Goal: Task Accomplishment & Management: Manage account settings

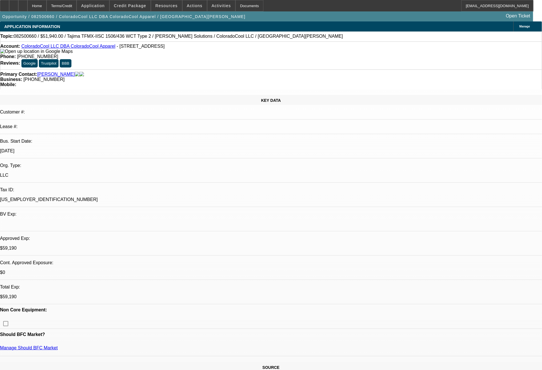
select select "0"
select select "2"
select select "0"
select select "6"
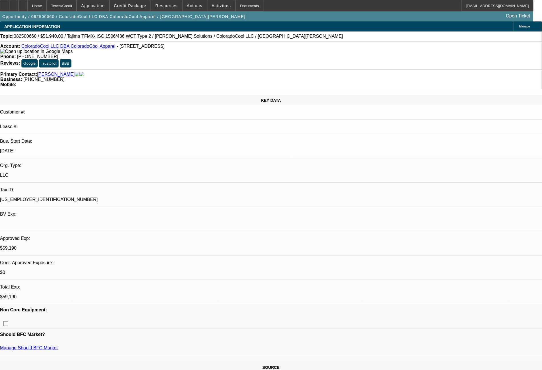
select select "0"
select select "2"
select select "0"
select select "6"
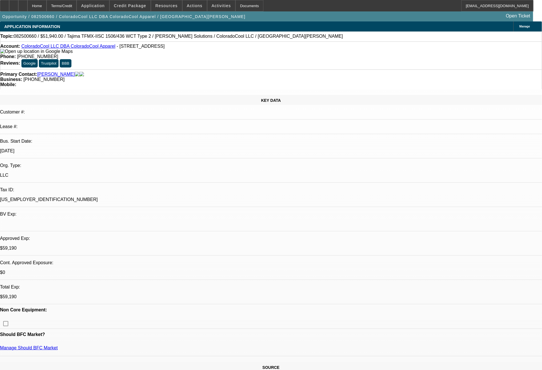
select select "0"
select select "2"
select select "0"
select select "6"
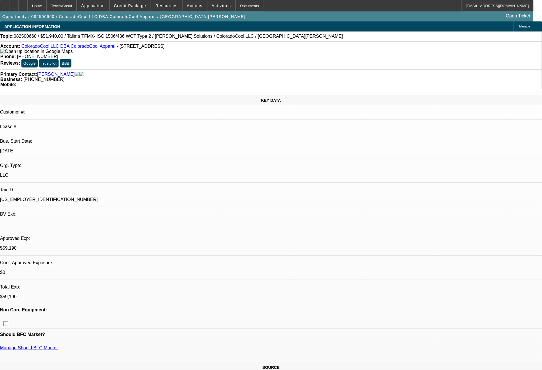
select select "0"
select select "2"
select select "0"
select select "6"
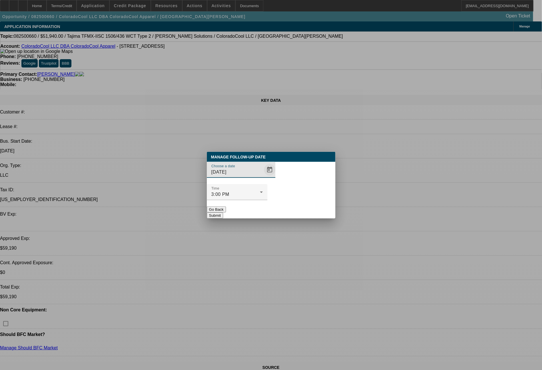
click at [263, 177] on span "Open calendar" at bounding box center [270, 170] width 14 height 14
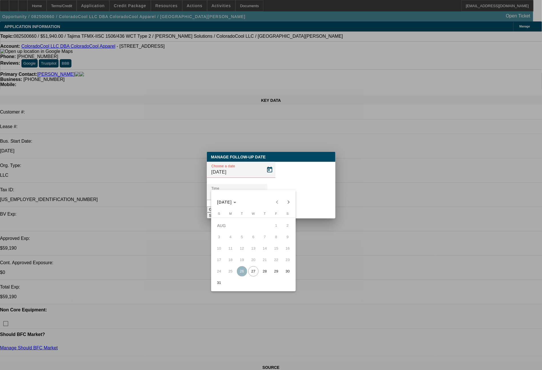
click at [261, 271] on span "28" at bounding box center [265, 271] width 10 height 10
type input "8/28/2025"
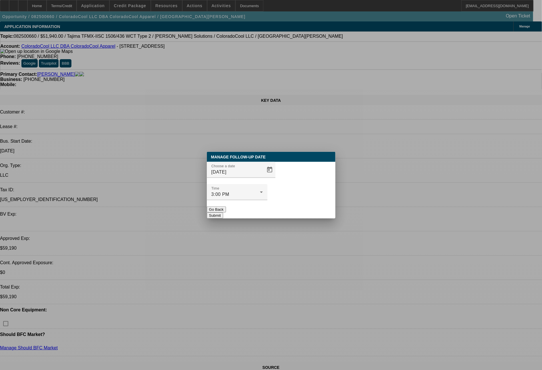
click at [223, 212] on button "Submit" at bounding box center [215, 215] width 16 height 6
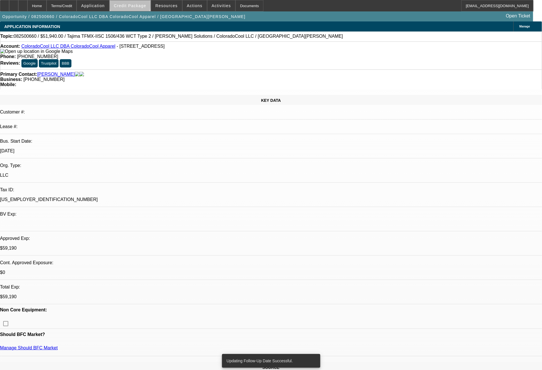
click at [141, 4] on span "Credit Package" at bounding box center [130, 5] width 32 height 5
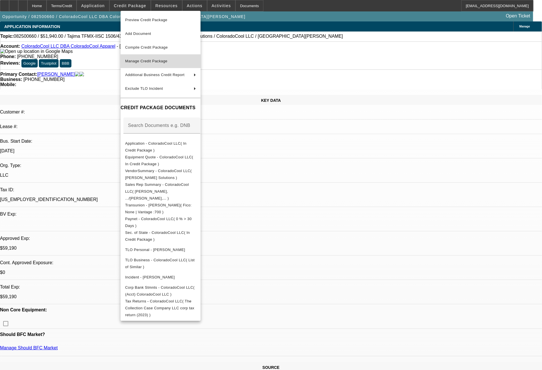
click at [150, 62] on span "Manage Credit Package" at bounding box center [146, 61] width 42 height 4
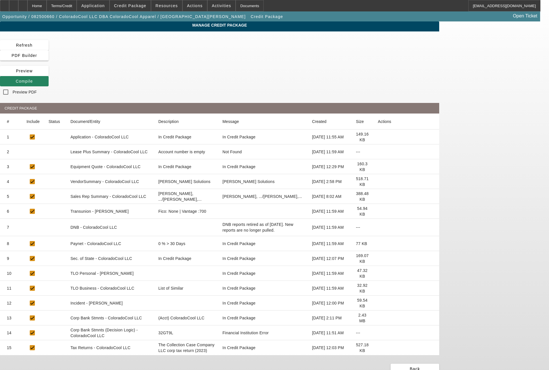
click at [378, 347] on icon at bounding box center [378, 347] width 0 height 0
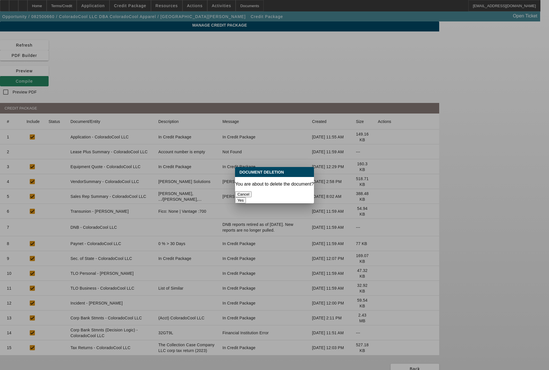
click at [246, 197] on button "Yes" at bounding box center [240, 200] width 11 height 6
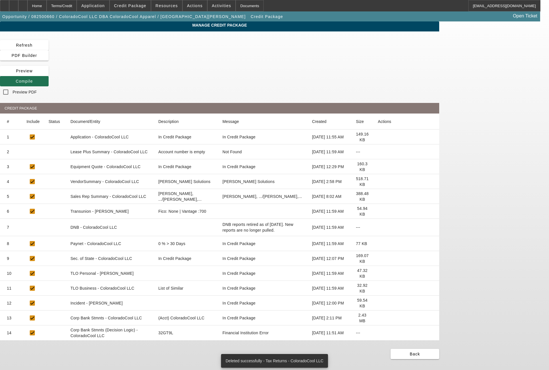
click at [33, 79] on span "Compile" at bounding box center [24, 81] width 17 height 5
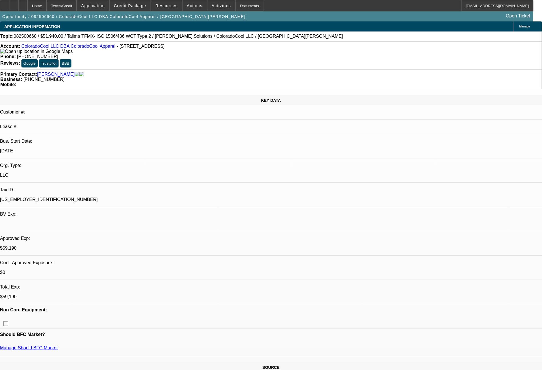
select select "0"
select select "2"
select select "0"
select select "6"
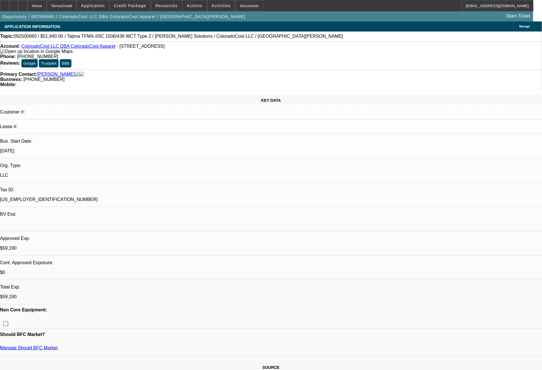
select select "0"
select select "2"
select select "0"
select select "6"
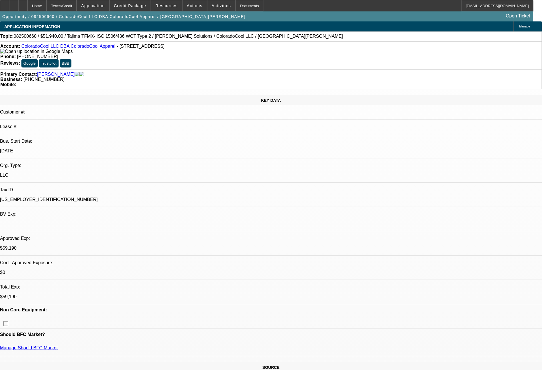
select select "0"
select select "2"
select select "0"
select select "6"
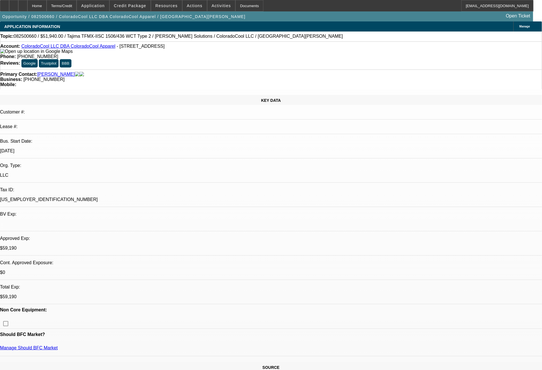
select select "0"
select select "2"
select select "0"
select select "6"
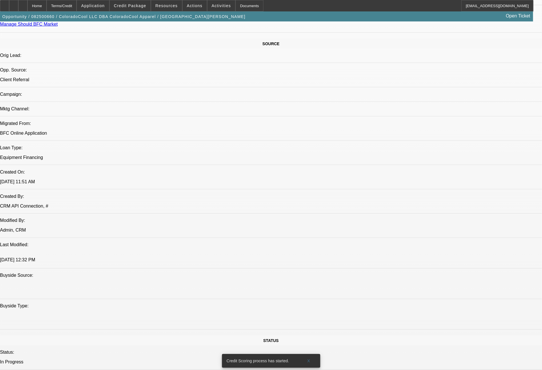
scroll to position [647, 0]
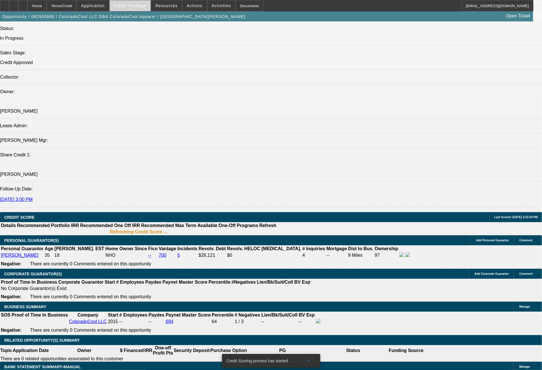
click at [137, 6] on span "Credit Package" at bounding box center [130, 5] width 32 height 5
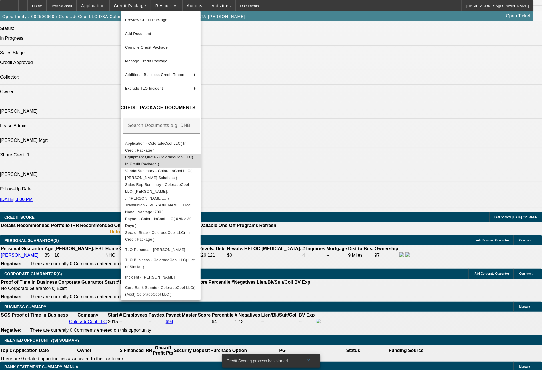
click at [165, 154] on button "Equipment Quote - ColoradoCool LLC( In Credit Package )" at bounding box center [161, 161] width 80 height 14
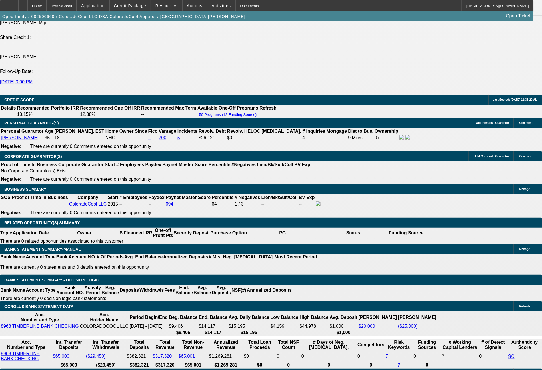
scroll to position [776, 0]
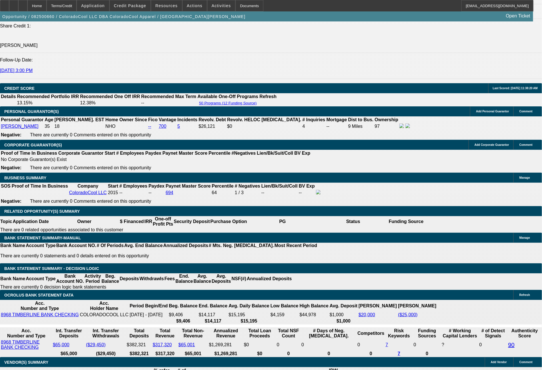
select select "0"
select select "2"
select select "0"
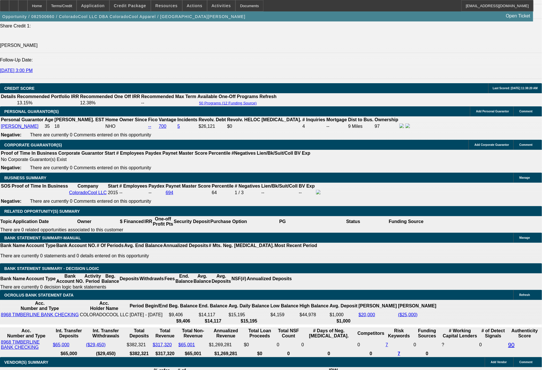
select select "6"
select select "0"
select select "2"
select select "0"
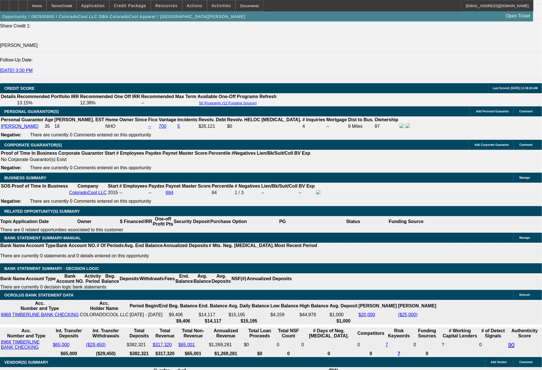
select select "6"
select select "0"
select select "2"
select select "0"
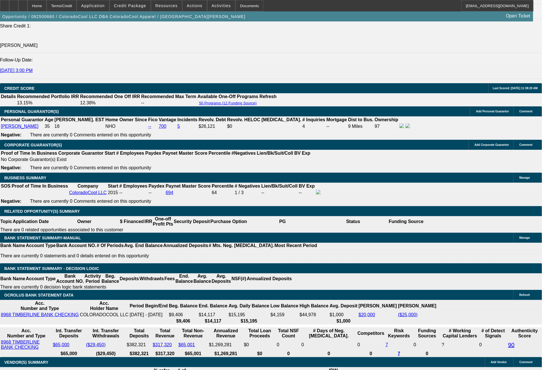
select select "6"
select select "0"
select select "2"
select select "0"
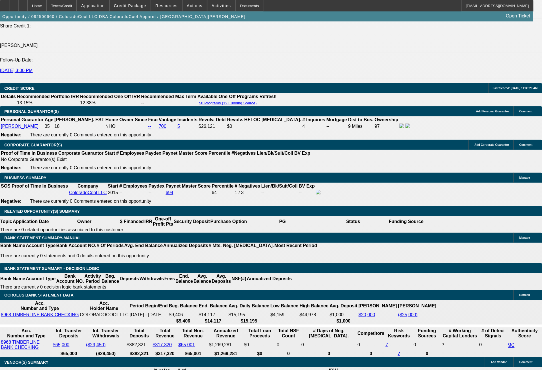
select select "6"
select select "0"
select select "2"
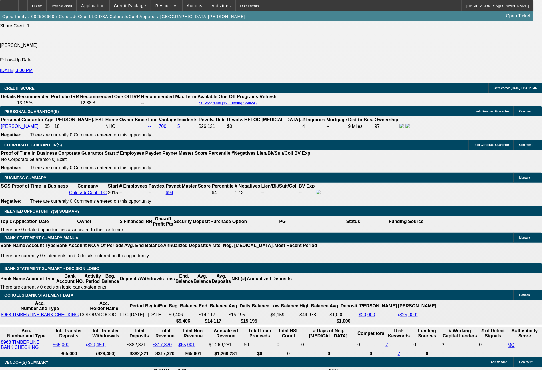
select select "0"
select select "6"
select select "0"
select select "2"
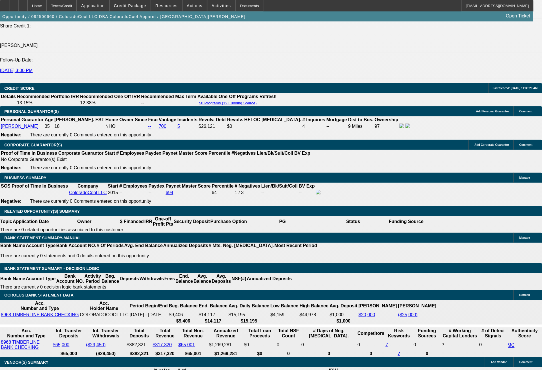
select select "0"
select select "6"
select select "0"
select select "2"
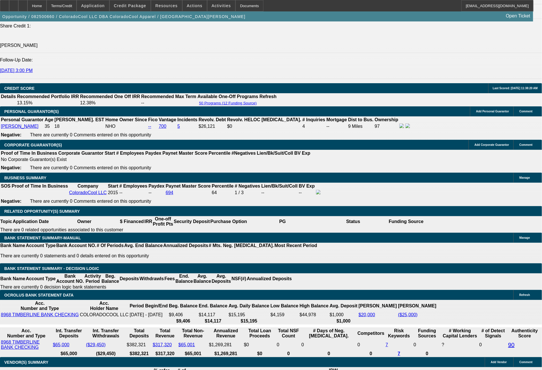
select select "0"
select select "6"
select select "0"
select select "2"
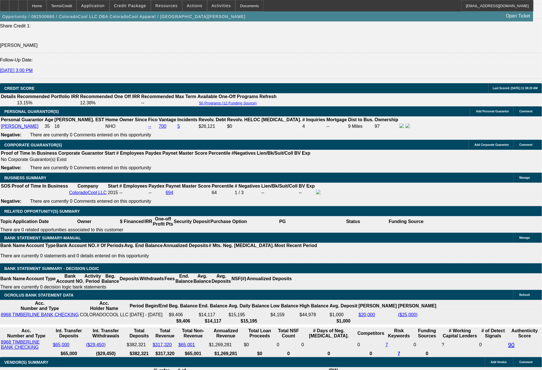
select select "0"
select select "6"
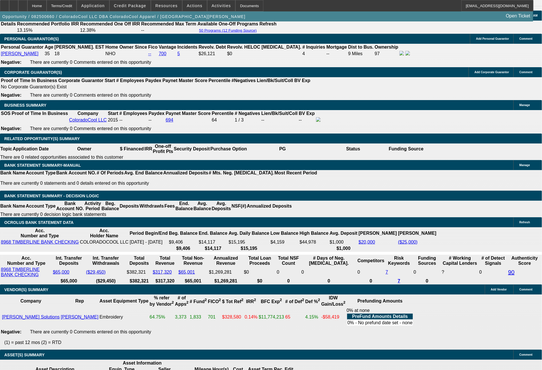
scroll to position [824, 0]
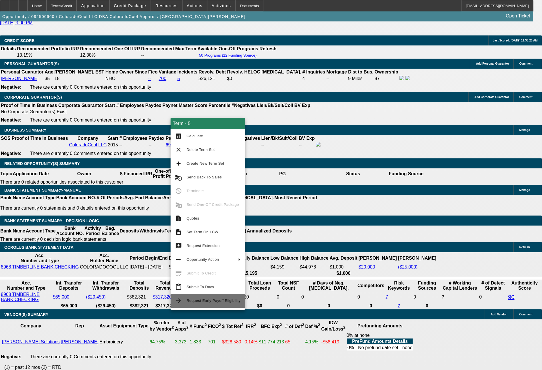
click at [215, 298] on span "Request Early Payoff Eligibility" at bounding box center [214, 300] width 54 height 7
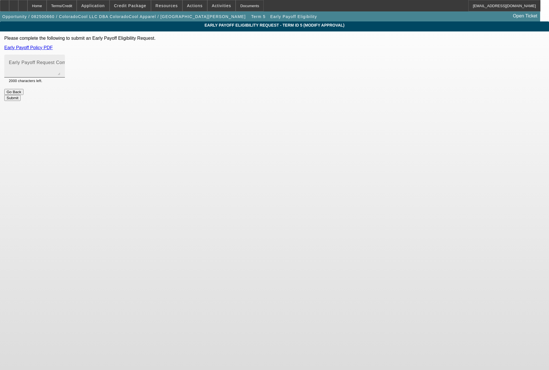
click at [60, 71] on textarea "Early Payoff Request Comment" at bounding box center [34, 68] width 51 height 14
type textarea "c"
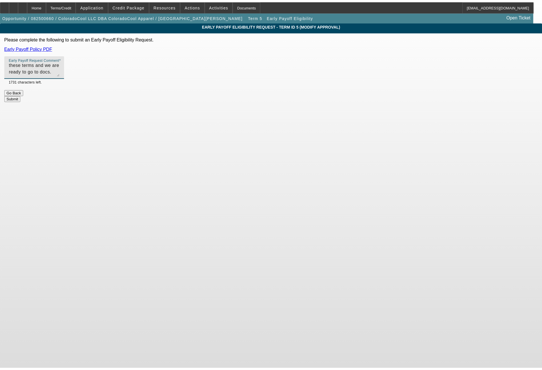
scroll to position [13, 0]
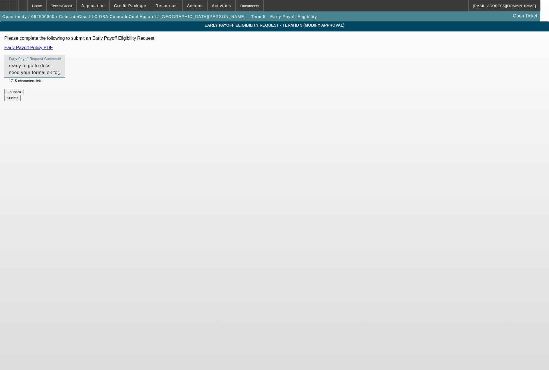
type textarea "customer has accepted these terms and we are ready to go to docs. need your for…"
click at [21, 95] on button "Submit" at bounding box center [12, 98] width 16 height 6
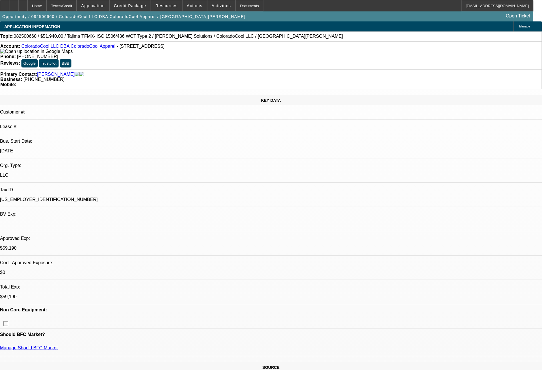
select select "0"
select select "2"
select select "0"
select select "6"
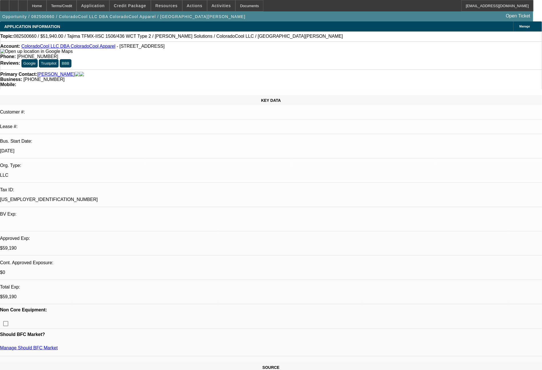
select select "0"
select select "2"
select select "0"
select select "6"
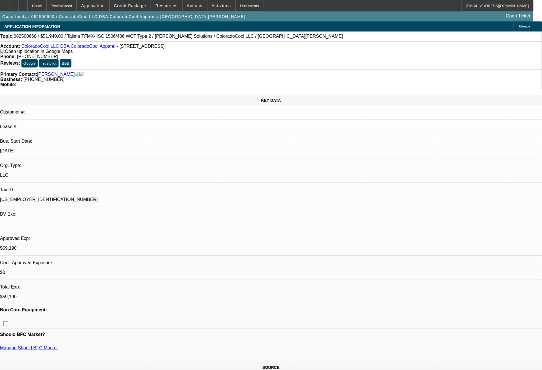
select select "0"
select select "2"
select select "0"
select select "6"
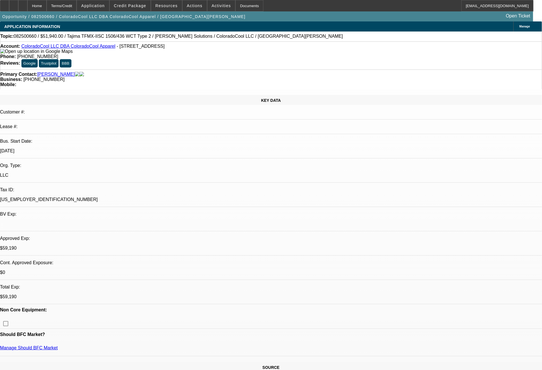
select select "0"
select select "2"
select select "0"
select select "6"
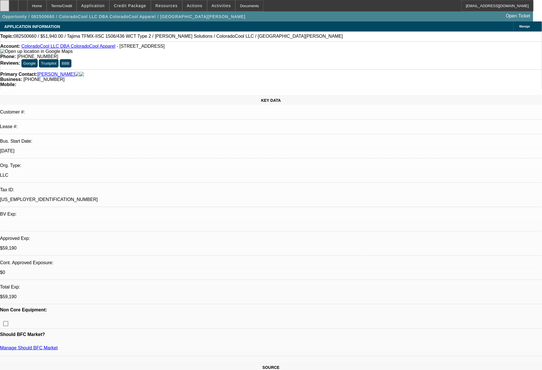
click at [9, 8] on div at bounding box center [4, 5] width 9 height 11
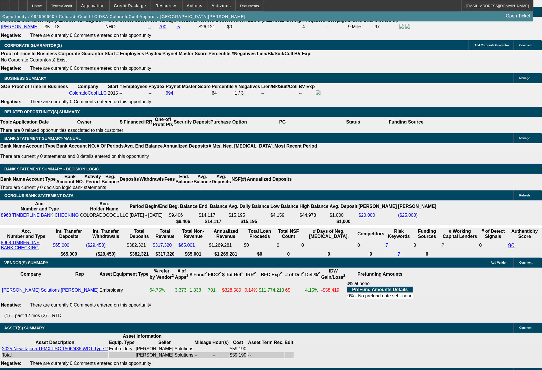
scroll to position [793, 0]
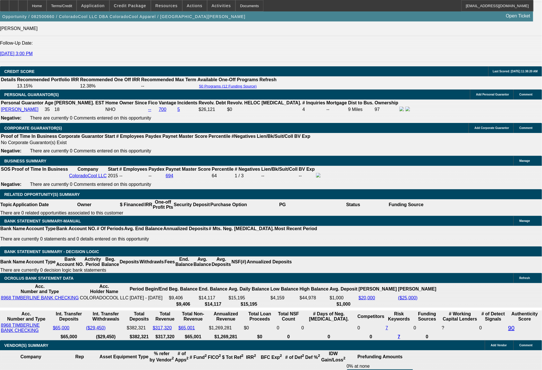
select select "0"
select select "2"
select select "0"
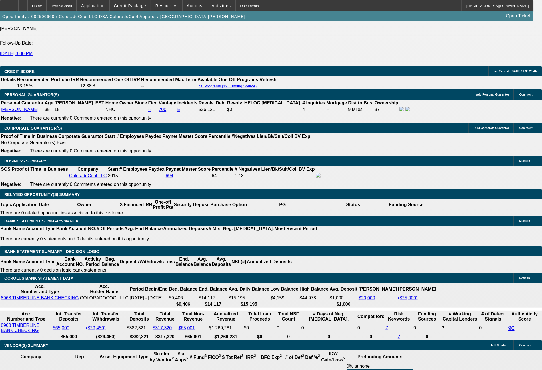
select select "6"
select select "0"
select select "2"
select select "0"
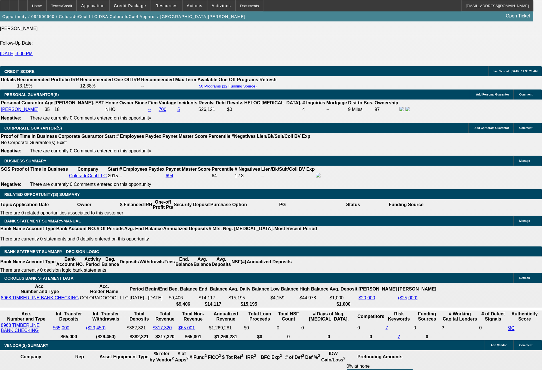
select select "6"
select select "0"
select select "2"
select select "0"
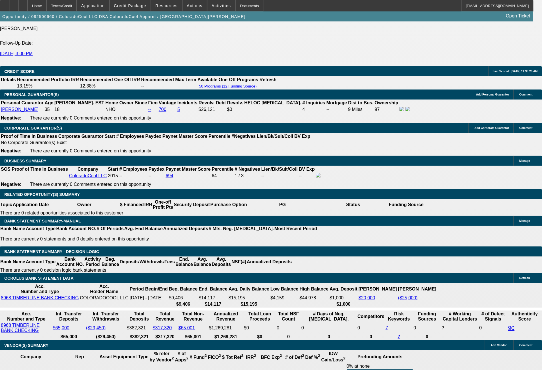
select select "6"
select select "0"
select select "2"
select select "0"
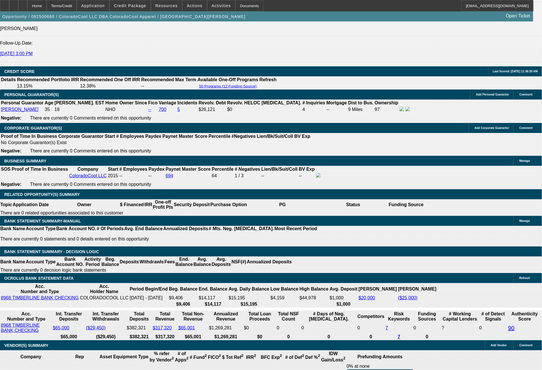
select select "6"
select select "0"
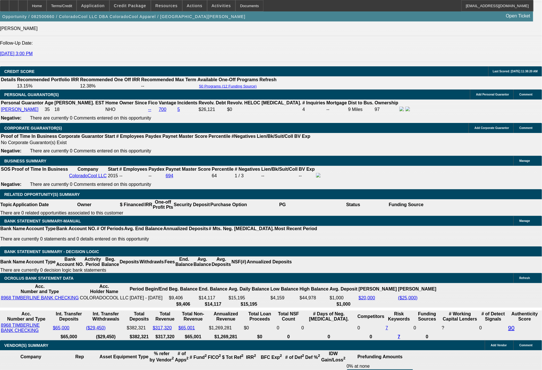
select select "2"
select select "0"
select select "6"
select select "0"
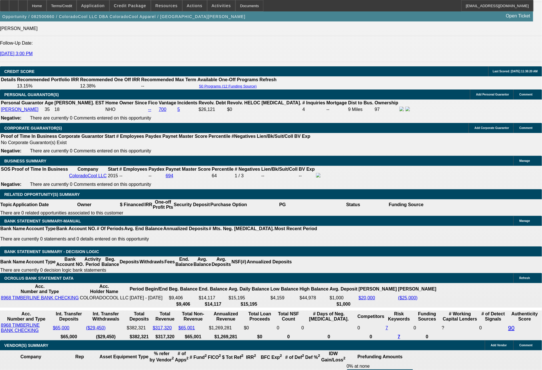
select select "2"
select select "0"
select select "6"
select select "0"
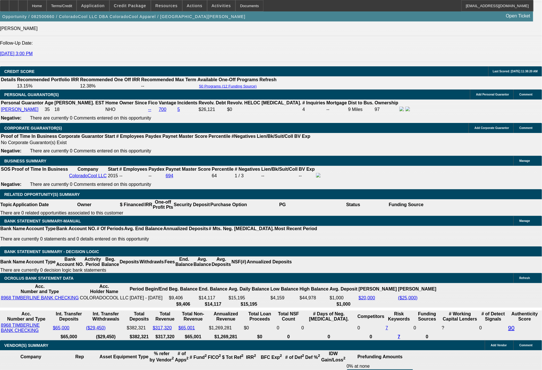
select select "2"
select select "0"
select select "6"
select select "0"
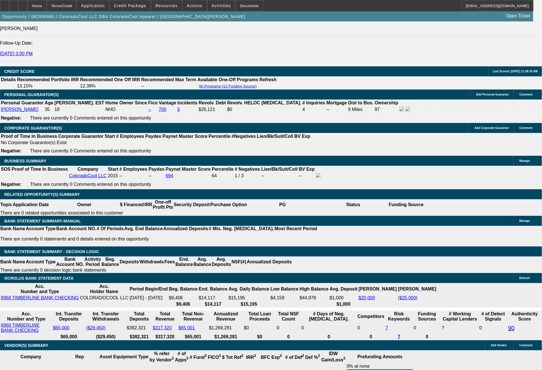
select select "2"
select select "0"
select select "6"
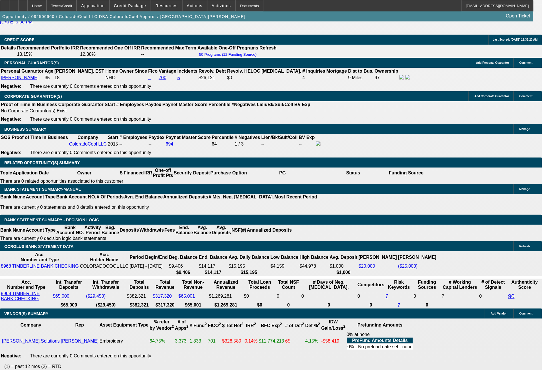
scroll to position [827, 0]
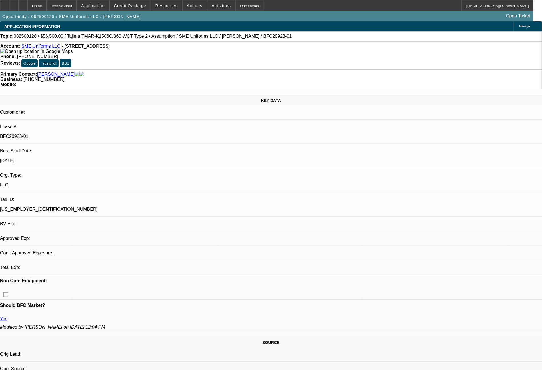
select select "0"
select select "2"
select select "0"
select select "2"
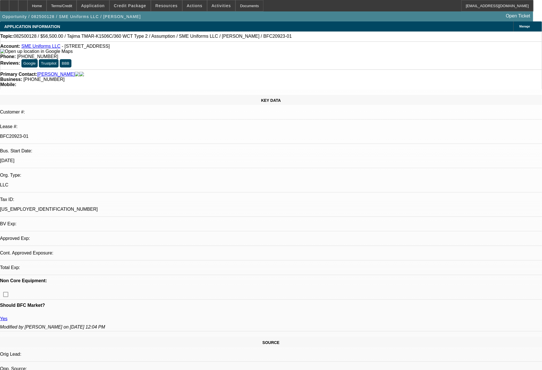
select select "0.1"
select select "1"
select select "2"
select select "6"
select select "1"
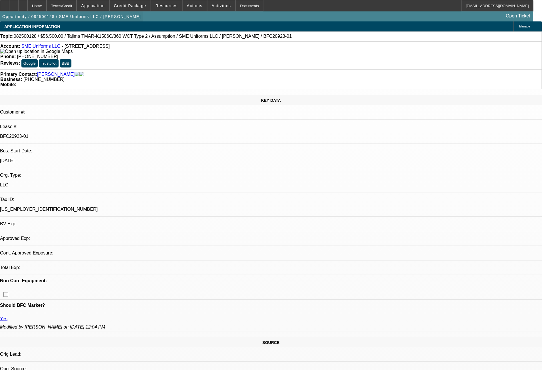
select select "2"
select select "4"
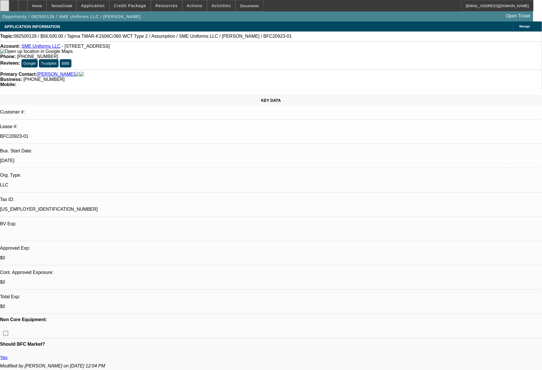
click at [5, 4] on icon at bounding box center [5, 4] width 0 height 0
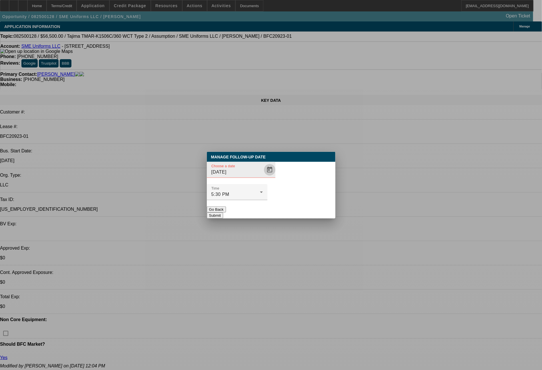
click at [263, 177] on span "Open calendar" at bounding box center [270, 170] width 14 height 14
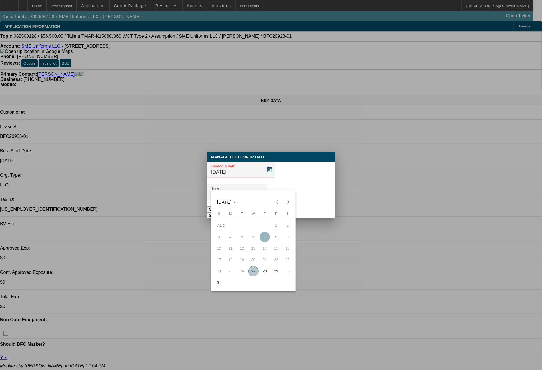
click at [251, 275] on span "27" at bounding box center [253, 271] width 10 height 10
type input "[DATE]"
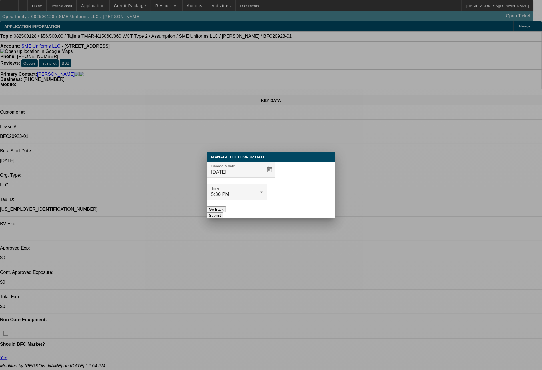
click at [223, 212] on button "Submit" at bounding box center [215, 215] width 16 height 6
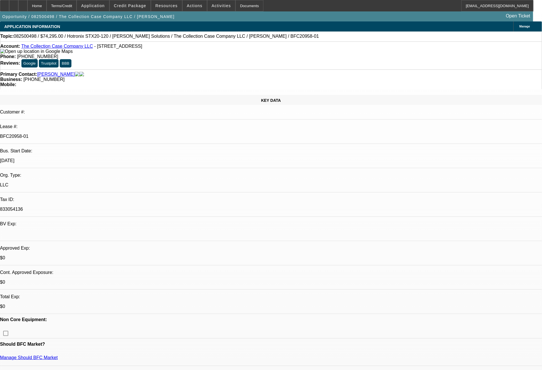
select select "0"
select select "2"
select select "0"
select select "6"
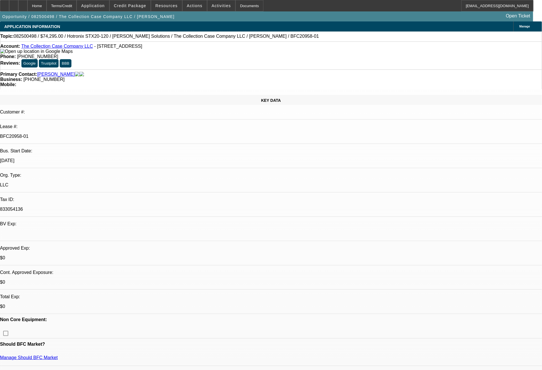
select select "0"
select select "2"
select select "0"
select select "6"
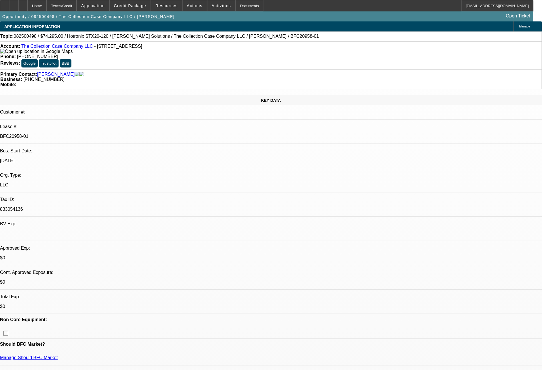
select select "0"
select select "2"
select select "0"
select select "6"
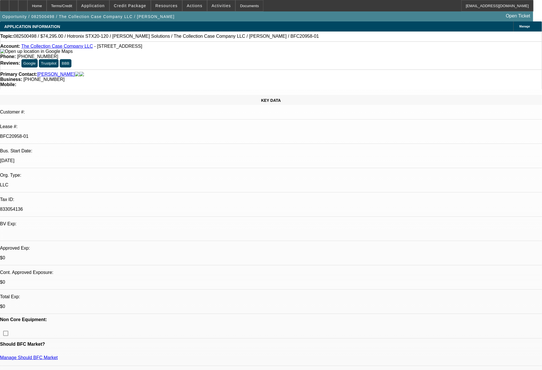
select select "0"
select select "2"
select select "0"
select select "6"
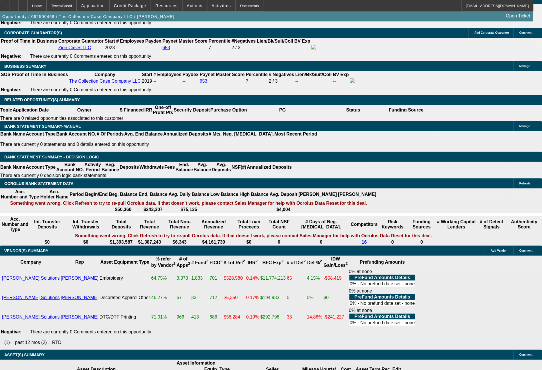
scroll to position [69, 0]
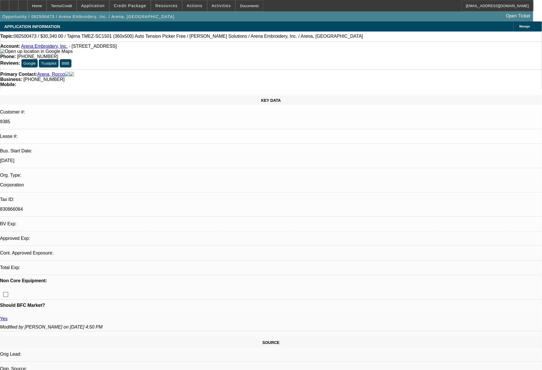
select select "0"
select select "2"
select select "0.1"
select select "4"
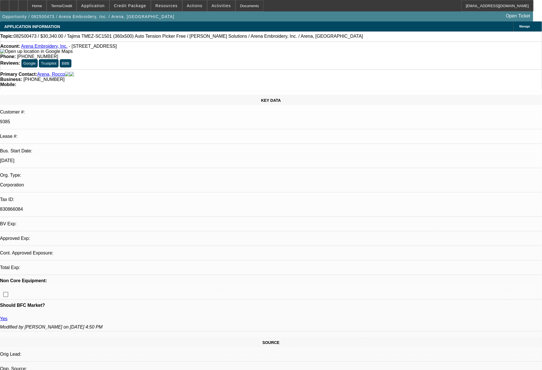
select select "0"
select select "2"
select select "0.1"
select select "4"
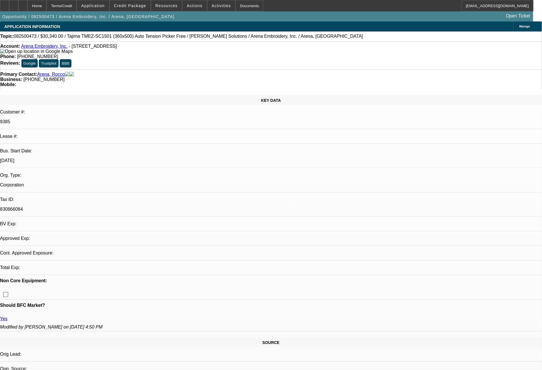
select select "0"
select select "2"
select select "0.1"
select select "4"
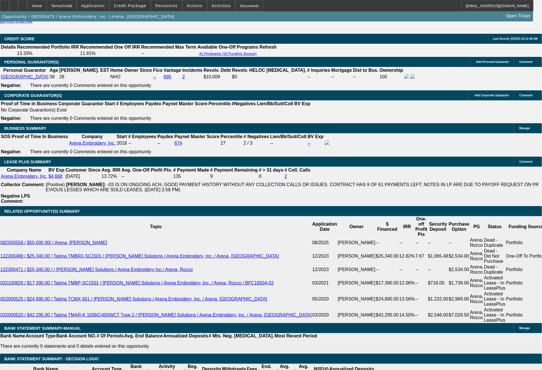
scroll to position [841, 0]
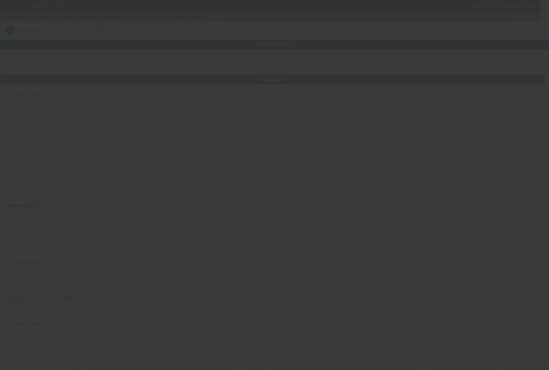
type input "Superior Embroidery Graphic Tee's & Signs LLC"
type input "3708 4th Street"
type input "70058"
type input "Harvey"
type input "(504) 512-1454"
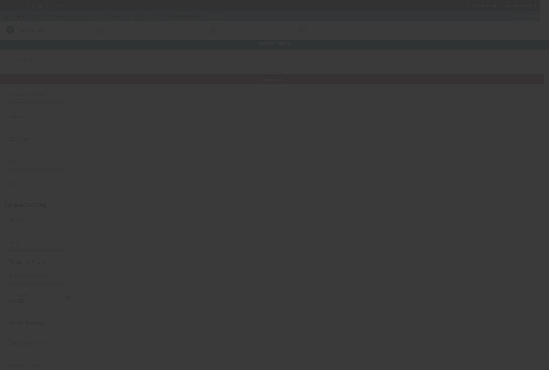
type input "Suite 104"
type input "superior.info24@gmail.com"
type input "000000000"
type input "Embroidery, prints, and signs"
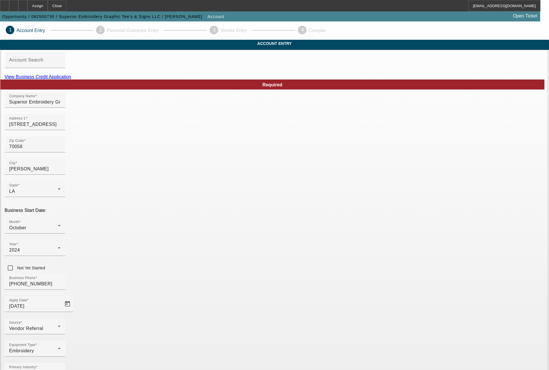
click at [71, 79] on link "View Business Credit Application" at bounding box center [38, 76] width 67 height 5
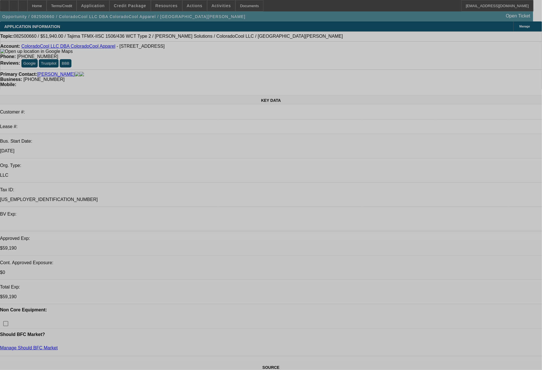
select select "0"
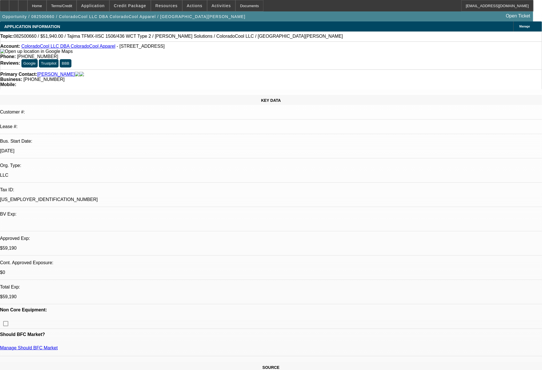
select select "2"
select select "0"
select select "6"
select select "0"
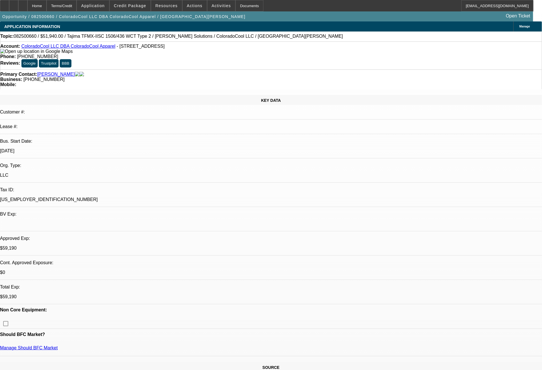
select select "2"
select select "0"
select select "6"
select select "0"
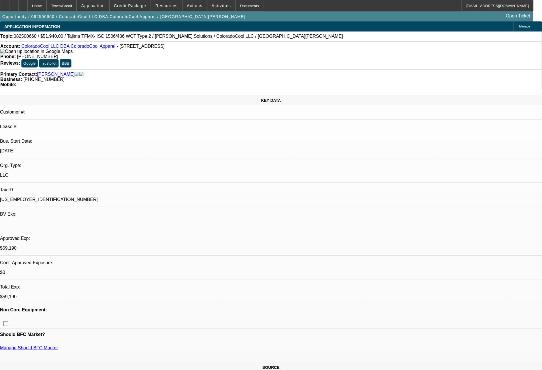
select select "2"
select select "0"
select select "6"
select select "0"
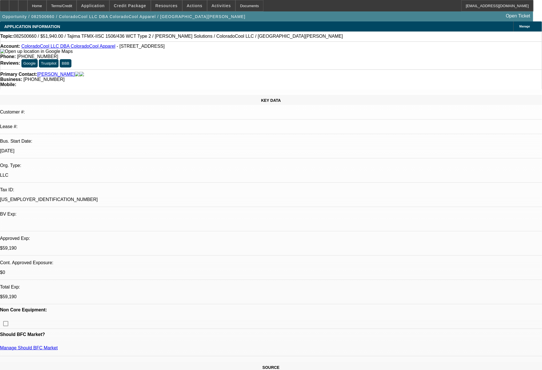
select select "2"
select select "0"
select select "6"
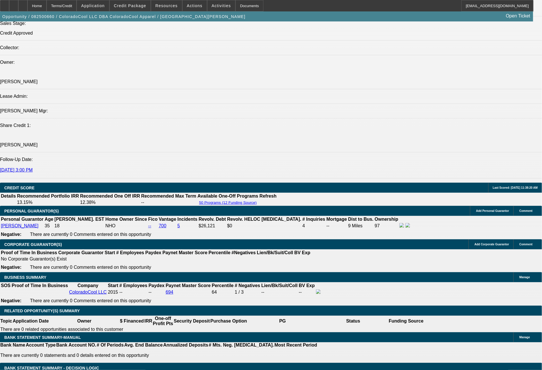
scroll to position [817, 0]
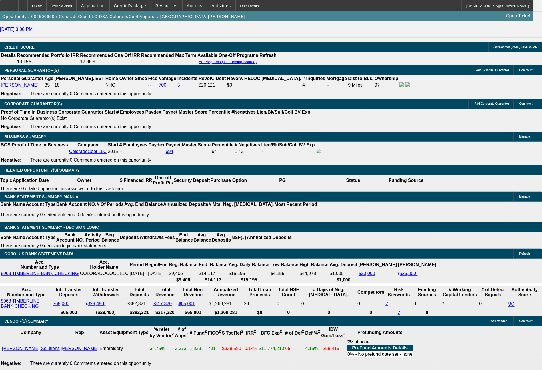
select select "0"
select select "2"
select select "0"
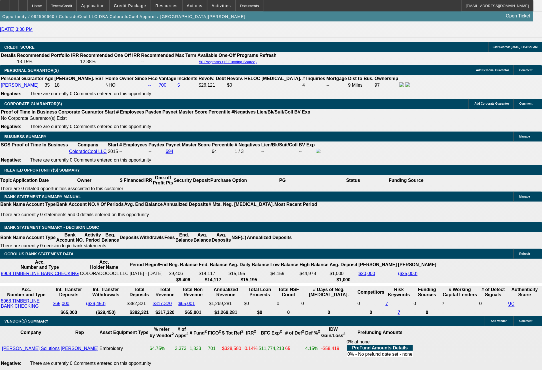
select select "6"
select select "0"
select select "2"
select select "0"
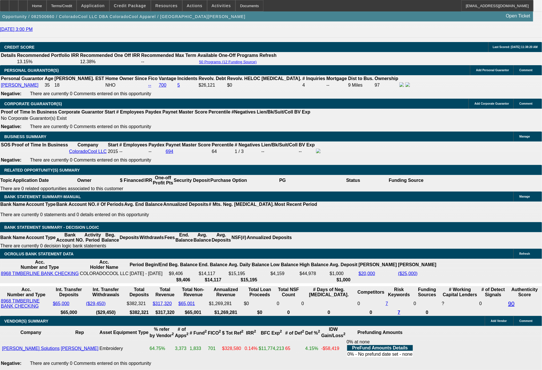
select select "6"
select select "0"
select select "2"
select select "0"
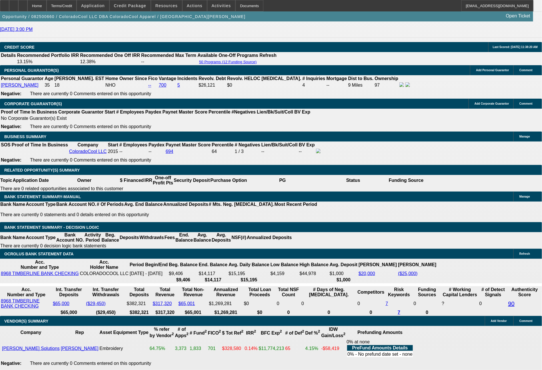
select select "6"
select select "0"
select select "2"
select select "0"
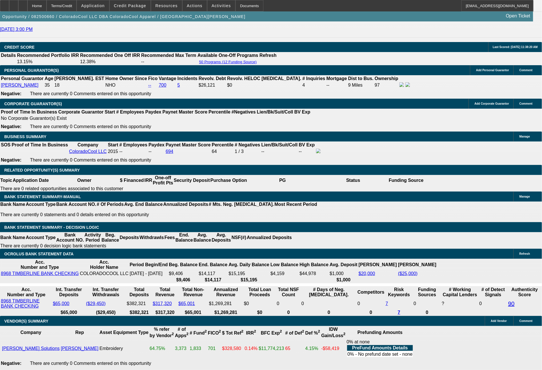
select select "6"
select select "0"
select select "2"
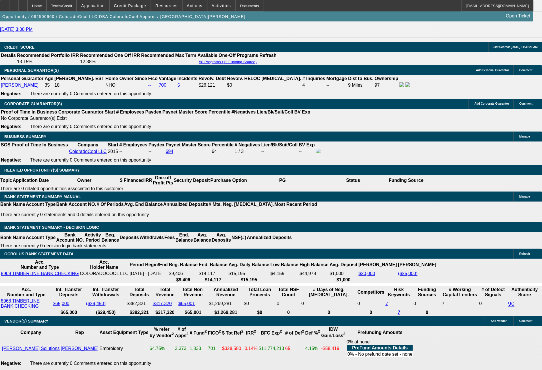
select select "0"
select select "6"
select select "0"
select select "2"
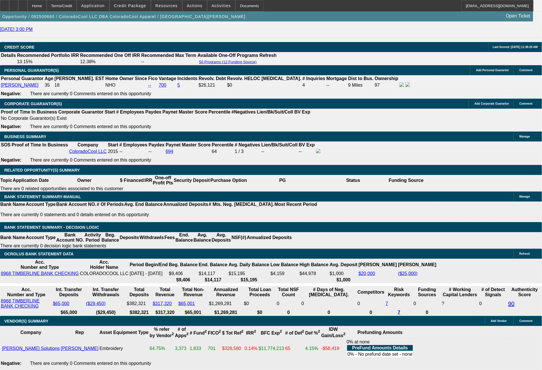
select select "0"
select select "6"
select select "0"
select select "2"
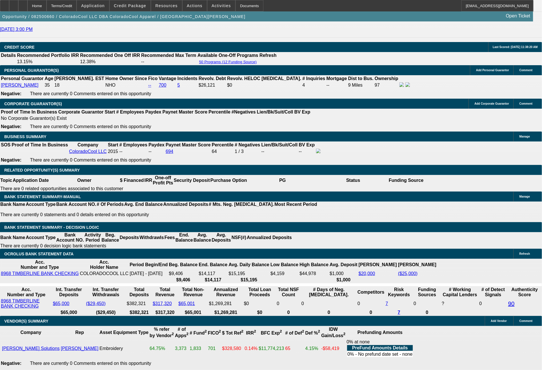
select select "0"
select select "6"
select select "0"
select select "2"
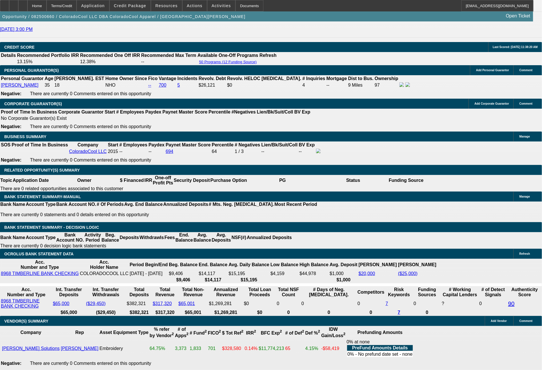
select select "0"
select select "6"
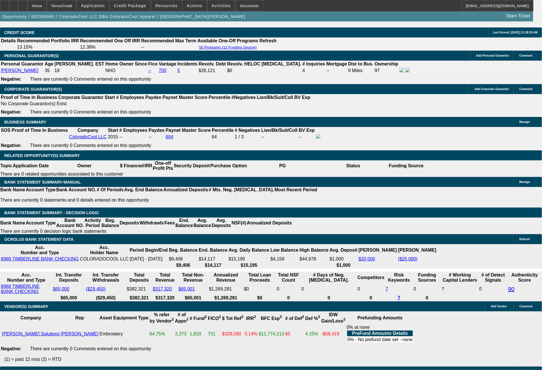
scroll to position [883, 0]
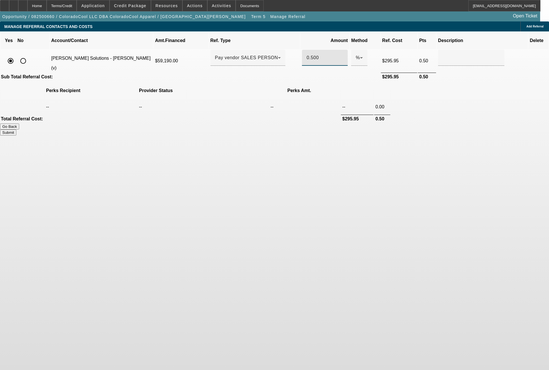
click at [306, 54] on input "0.500" at bounding box center [324, 57] width 37 height 7
click at [16, 129] on button "Submit" at bounding box center [8, 132] width 16 height 6
type input "0.400"
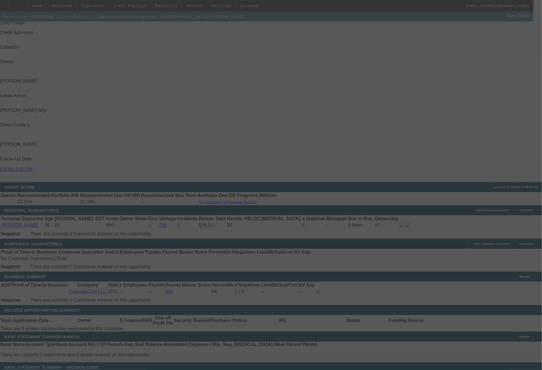
scroll to position [675, 0]
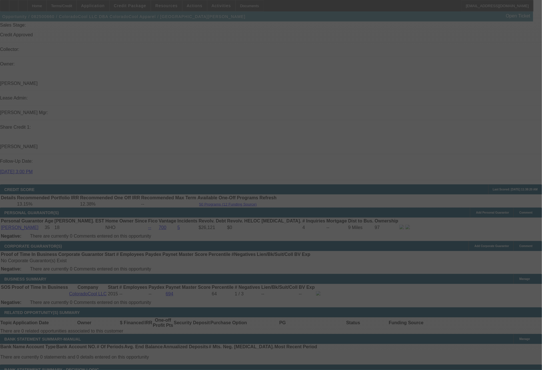
select select "0"
select select "2"
select select "0"
select select "6"
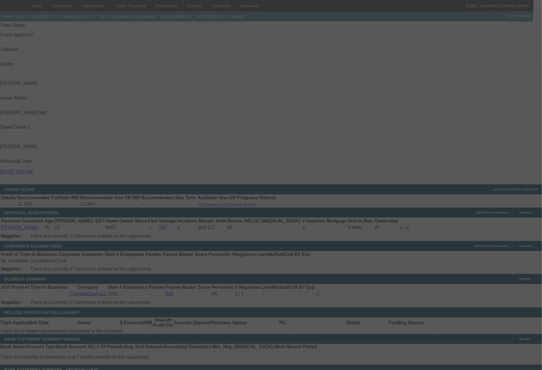
select select "0"
select select "2"
select select "0"
select select "6"
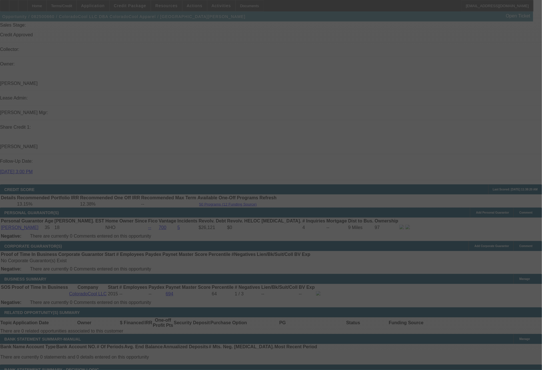
select select "0"
select select "2"
select select "0"
select select "6"
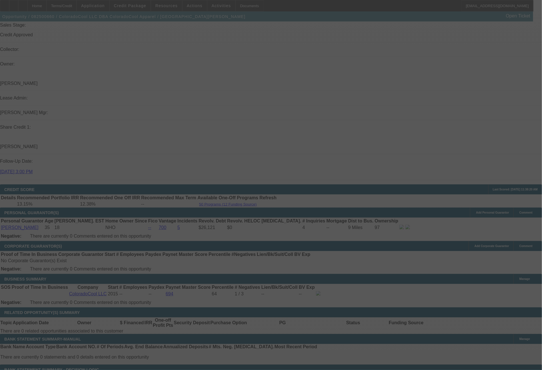
select select "0"
select select "2"
select select "0"
select select "6"
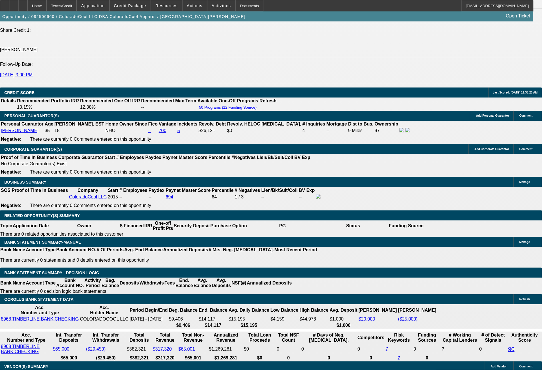
scroll to position [778, 0]
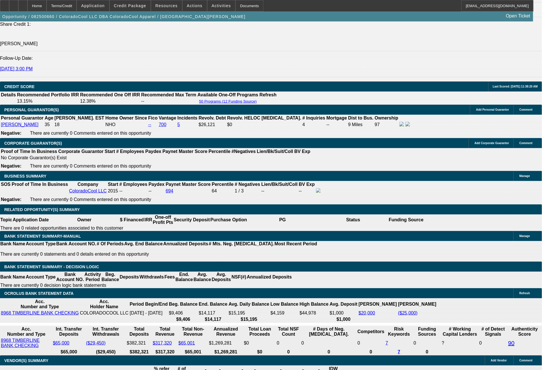
select select "0"
select select "2"
select select "0"
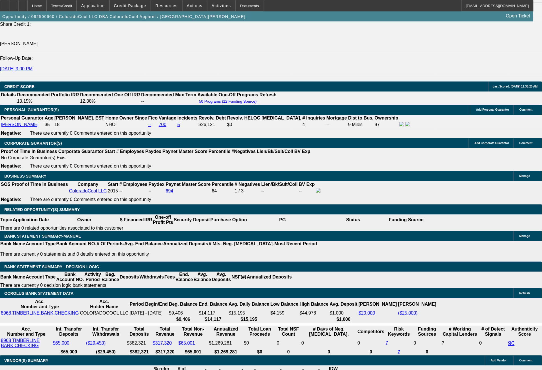
select select "6"
select select "0"
select select "2"
select select "0"
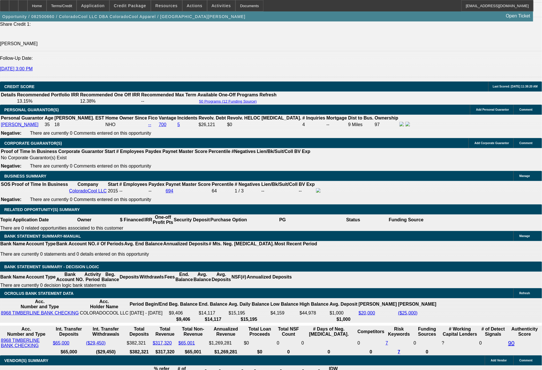
select select "6"
select select "0"
select select "2"
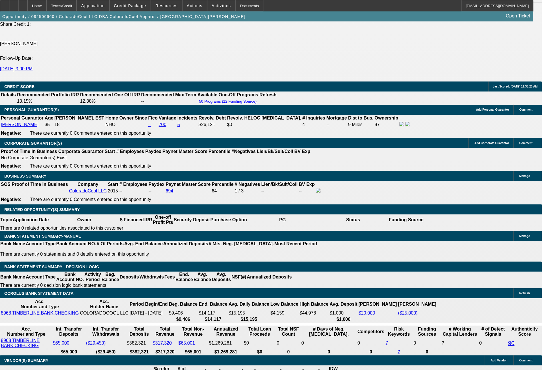
select select "0"
select select "6"
select select "0"
select select "2"
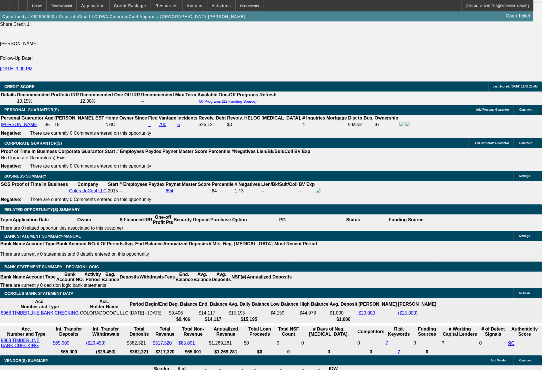
select select "0"
select select "6"
select select "0"
select select "2"
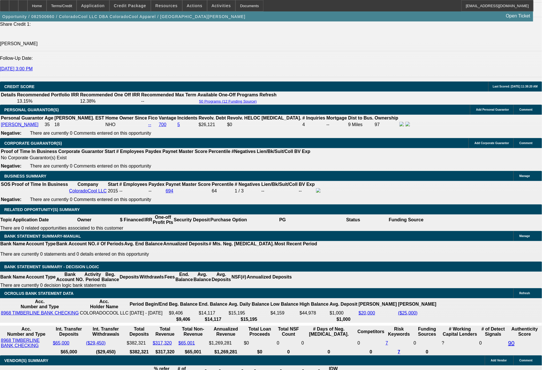
select select "0"
select select "6"
select select "0"
select select "2"
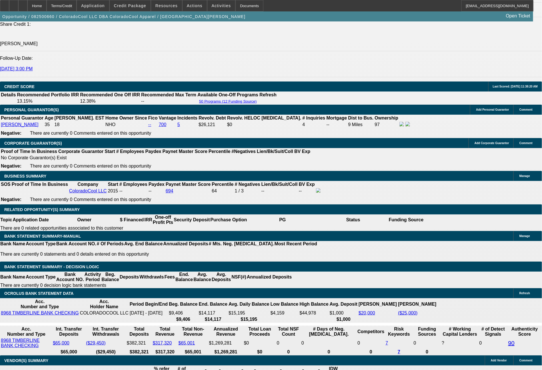
select select "0"
select select "6"
click at [197, 5] on span "Actions" at bounding box center [195, 5] width 16 height 5
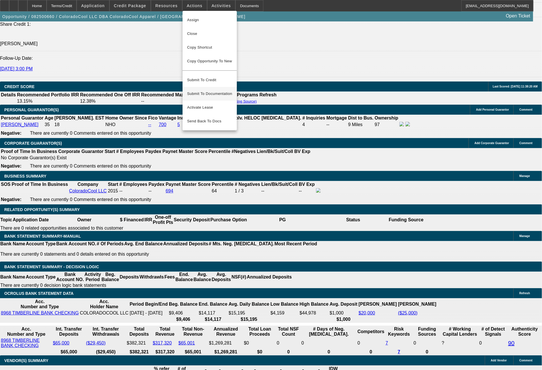
click at [221, 90] on span "Submit To Documentation" at bounding box center [209, 93] width 45 height 7
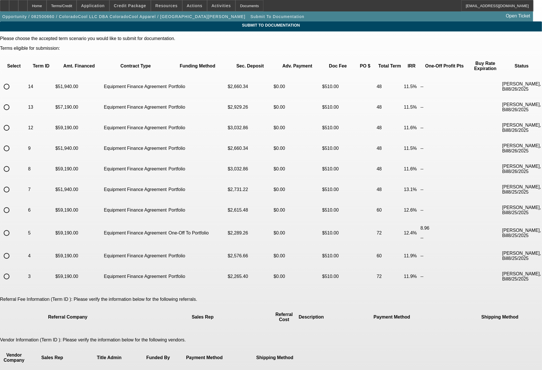
click at [12, 227] on input "radio" at bounding box center [6, 232] width 11 height 11
radio input "true"
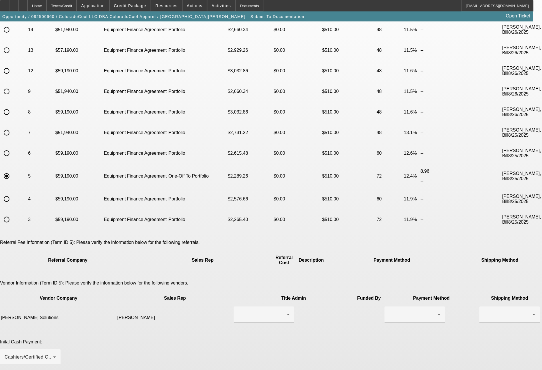
scroll to position [97, 0]
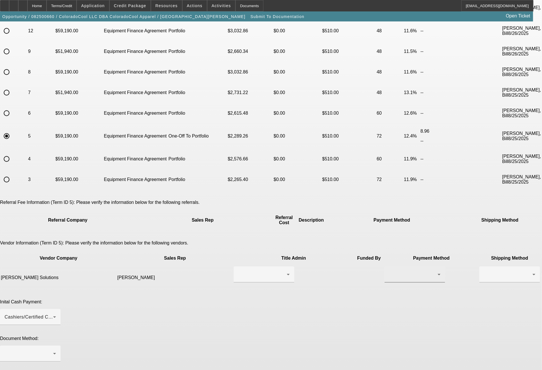
click at [389, 266] on div at bounding box center [414, 274] width 51 height 16
click at [311, 250] on span "ACH" at bounding box center [309, 247] width 10 height 7
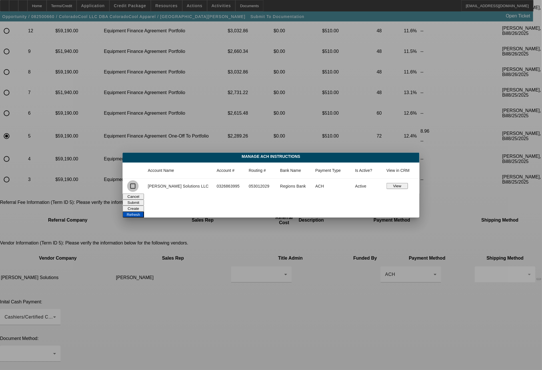
click at [139, 187] on input "checkbox" at bounding box center [132, 185] width 11 height 11
checkbox input "true"
click at [144, 201] on button "Submit" at bounding box center [133, 202] width 21 height 6
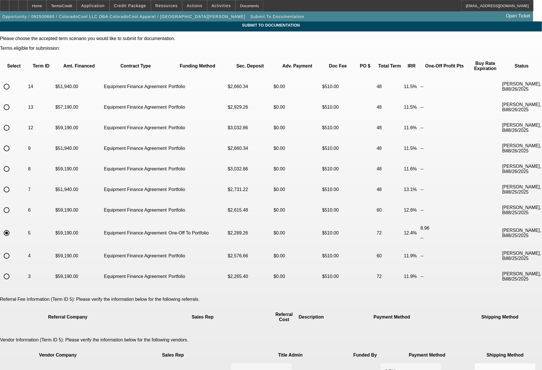
scroll to position [97, 0]
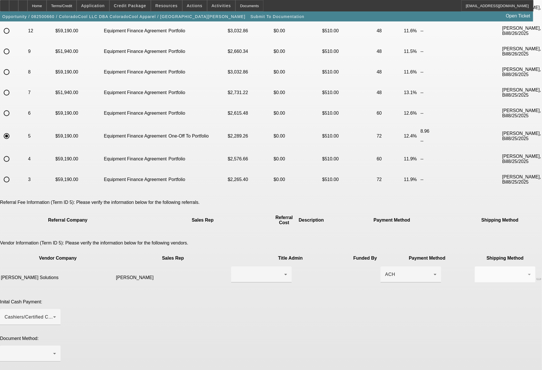
click at [53, 350] on div at bounding box center [29, 353] width 49 height 7
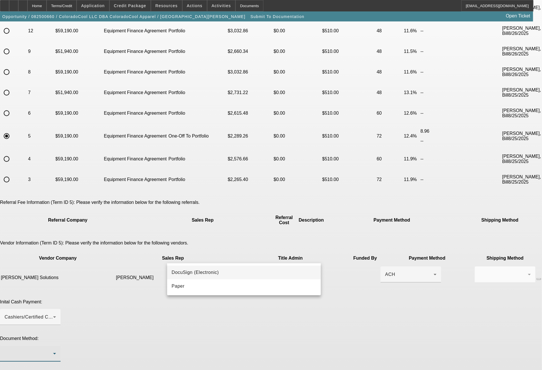
click at [195, 271] on span "DocuSign (Electronic)" at bounding box center [195, 272] width 47 height 7
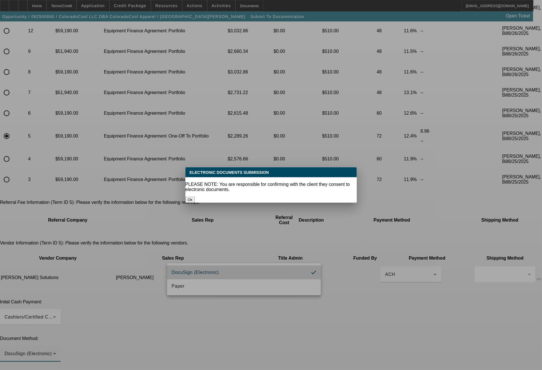
scroll to position [0, 0]
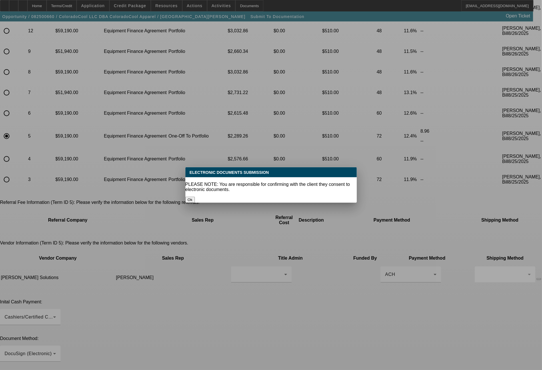
click at [195, 197] on button "Ok" at bounding box center [189, 200] width 9 height 6
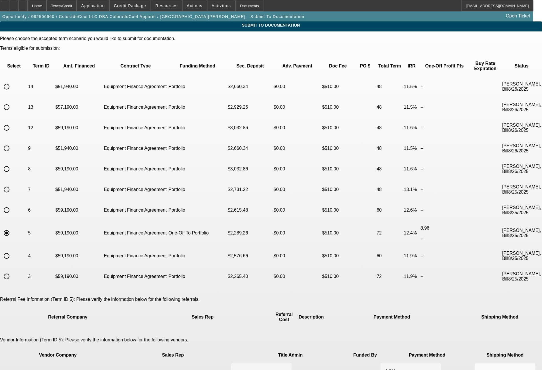
scroll to position [97, 0]
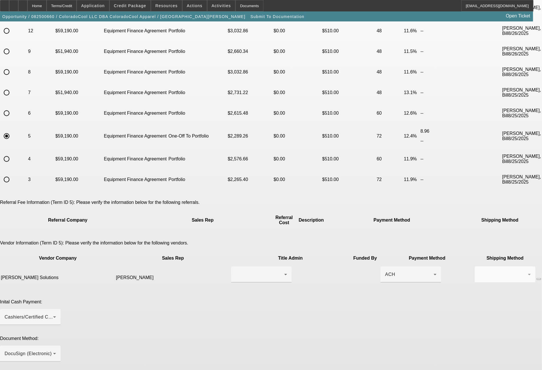
scroll to position [117, 0]
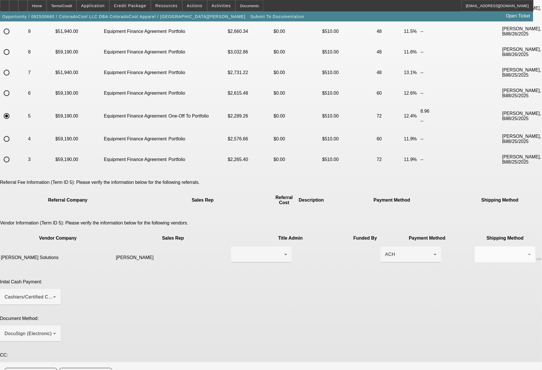
type textarea "ready for docs. you can do the doc call to John at 719 351 6423. ALSO NOTE - Bi…"
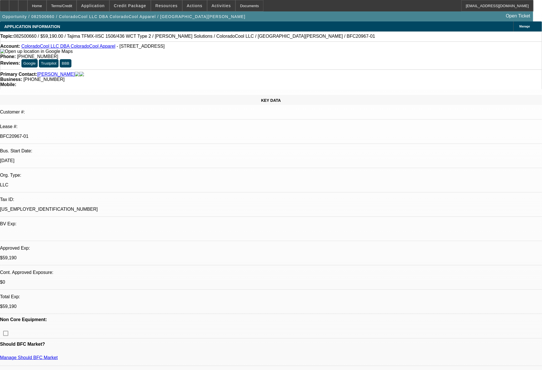
select select "0"
select select "2"
select select "0"
select select "6"
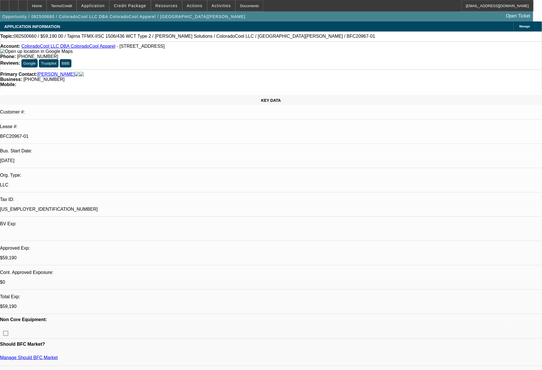
select select "0"
select select "2"
select select "0"
select select "6"
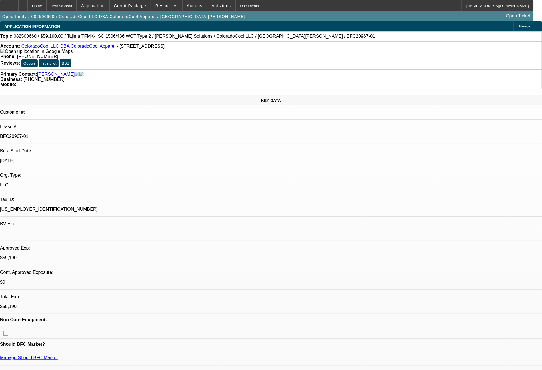
select select "0"
select select "2"
select select "0"
select select "6"
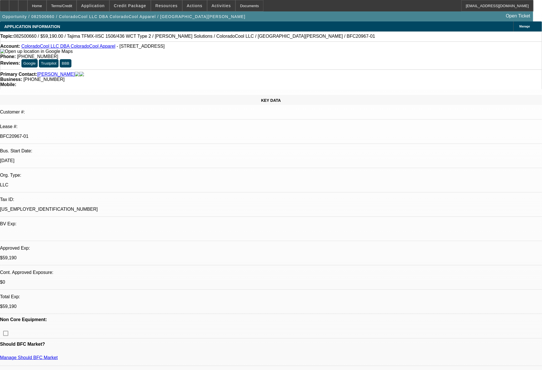
select select "0"
select select "2"
select select "0"
select select "6"
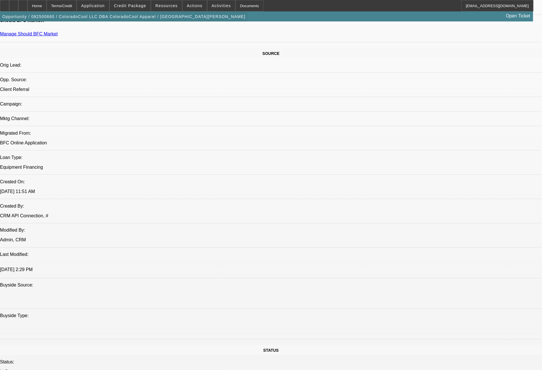
click at [146, 12] on span "button" at bounding box center [124, 17] width 248 height 14
click at [145, 7] on span "Credit Package" at bounding box center [130, 5] width 32 height 5
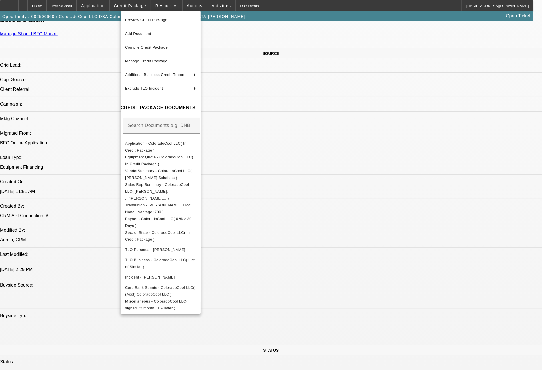
click at [470, 305] on div at bounding box center [271, 185] width 542 height 370
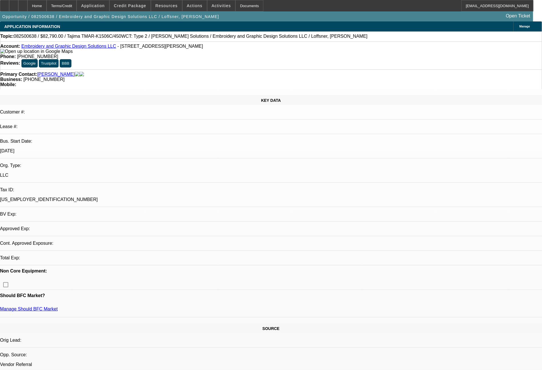
select select "0"
select select "2"
select select "0.1"
select select "4"
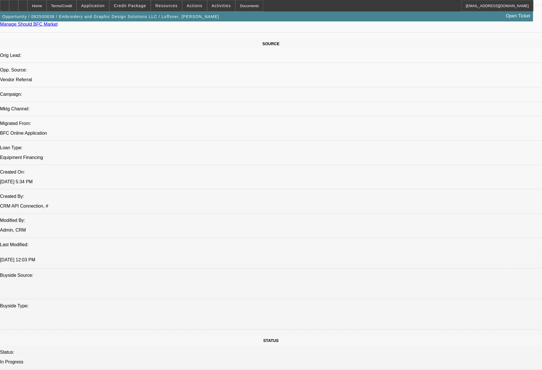
scroll to position [647, 0]
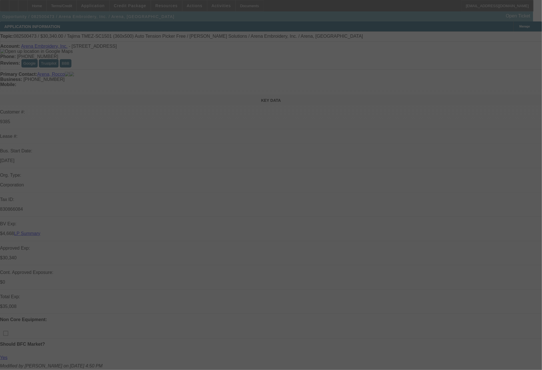
select select "0"
select select "2"
select select "0.1"
select select "4"
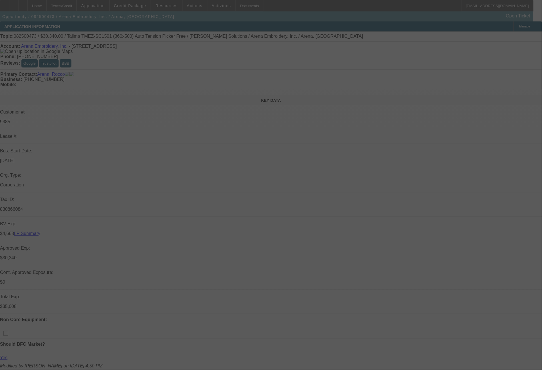
select select "0"
select select "2"
select select "0.1"
select select "4"
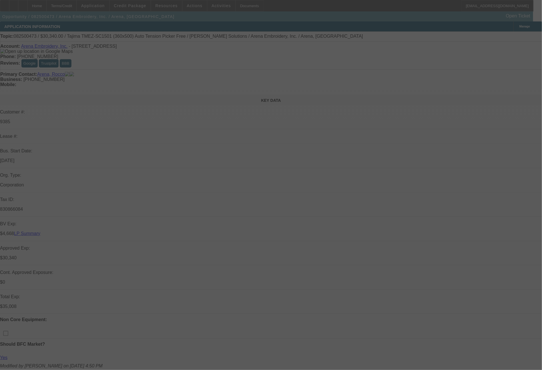
select select "0"
select select "2"
select select "0.1"
select select "4"
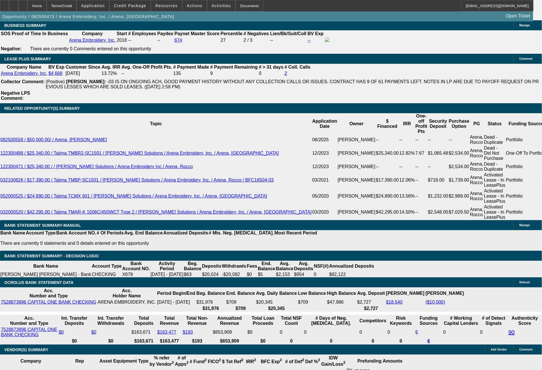
scroll to position [950, 0]
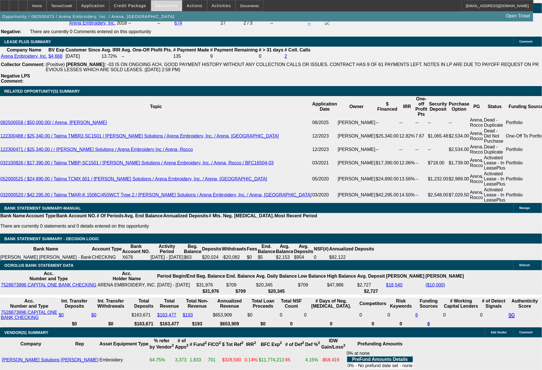
click at [161, 2] on span at bounding box center [166, 6] width 31 height 14
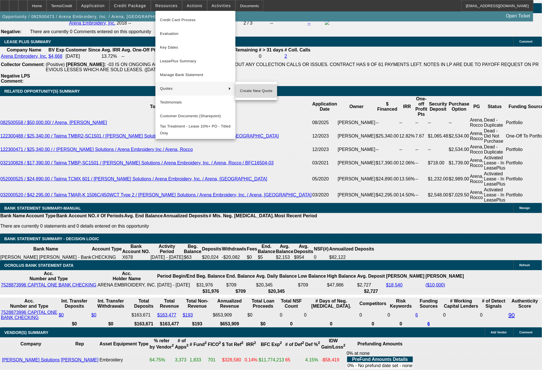
click at [248, 92] on span "Create New Quote" at bounding box center [256, 90] width 33 height 7
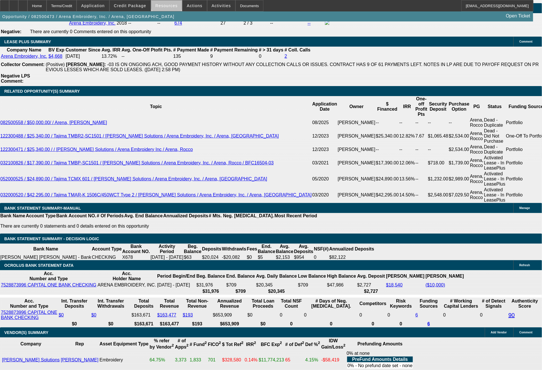
click at [171, 4] on span "Resources" at bounding box center [166, 5] width 22 height 5
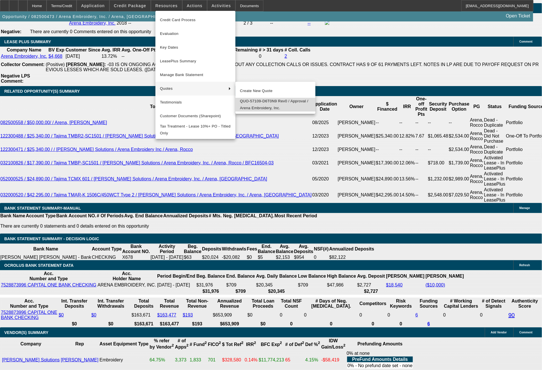
click at [257, 104] on span "QUO-57109-D6T0N9 Rev0 / Approval / Arena Embroidery, Inc." at bounding box center [275, 105] width 71 height 14
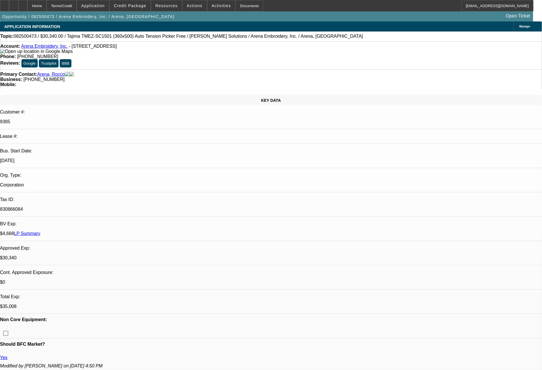
select select "0"
select select "2"
select select "0.1"
select select "4"
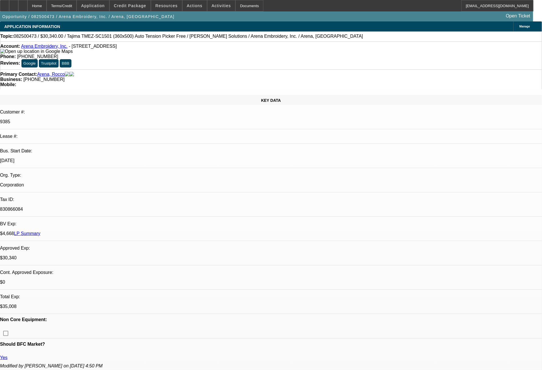
select select "0"
select select "2"
select select "0.1"
select select "4"
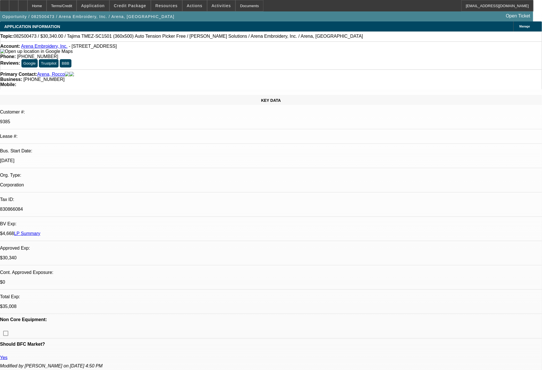
select select "0"
select select "2"
select select "0.1"
select select "4"
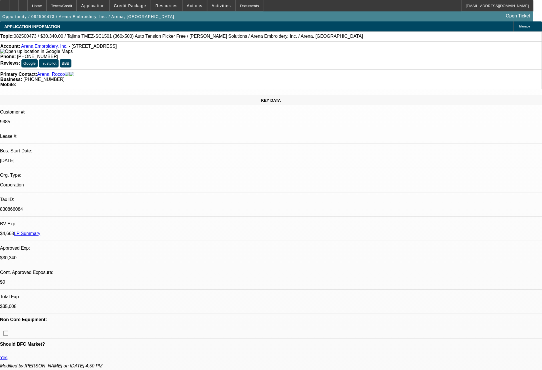
click at [40, 231] on link "LP Summary" at bounding box center [27, 233] width 26 height 5
